Goal: Task Accomplishment & Management: Complete application form

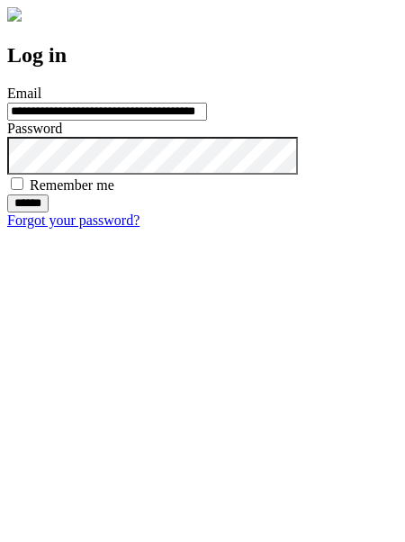
type input "**********"
click at [49, 213] on input "******" at bounding box center [27, 203] width 41 height 18
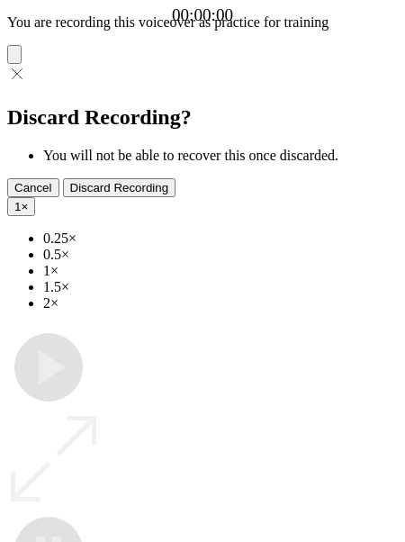
type input "**********"
